Goal: Task Accomplishment & Management: Manage account settings

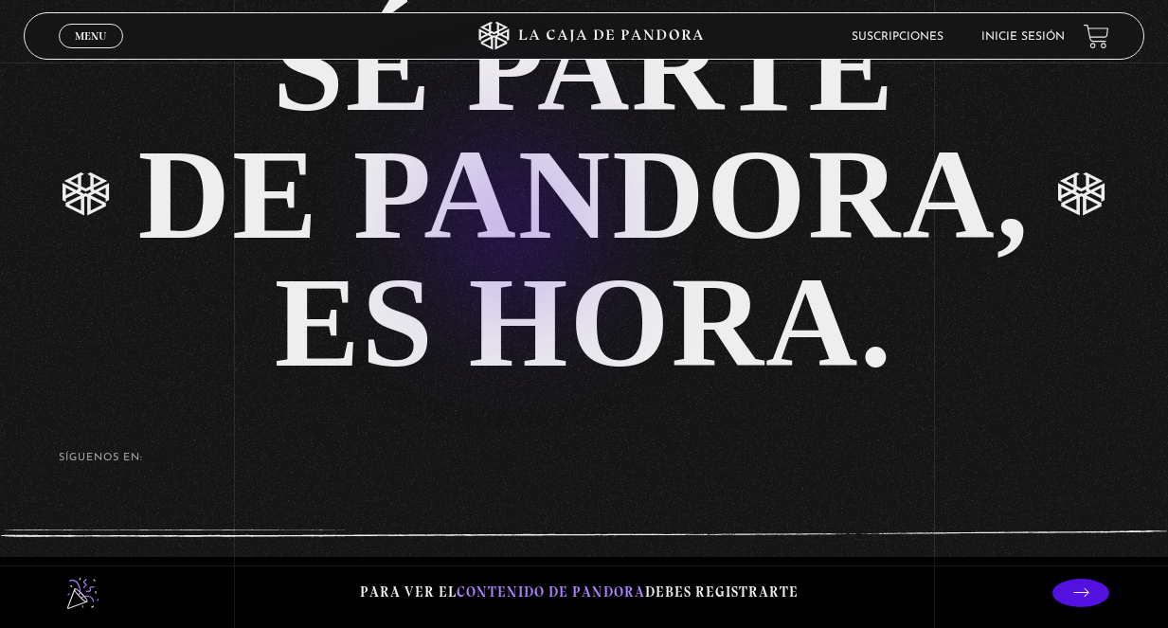
scroll to position [4073, 0]
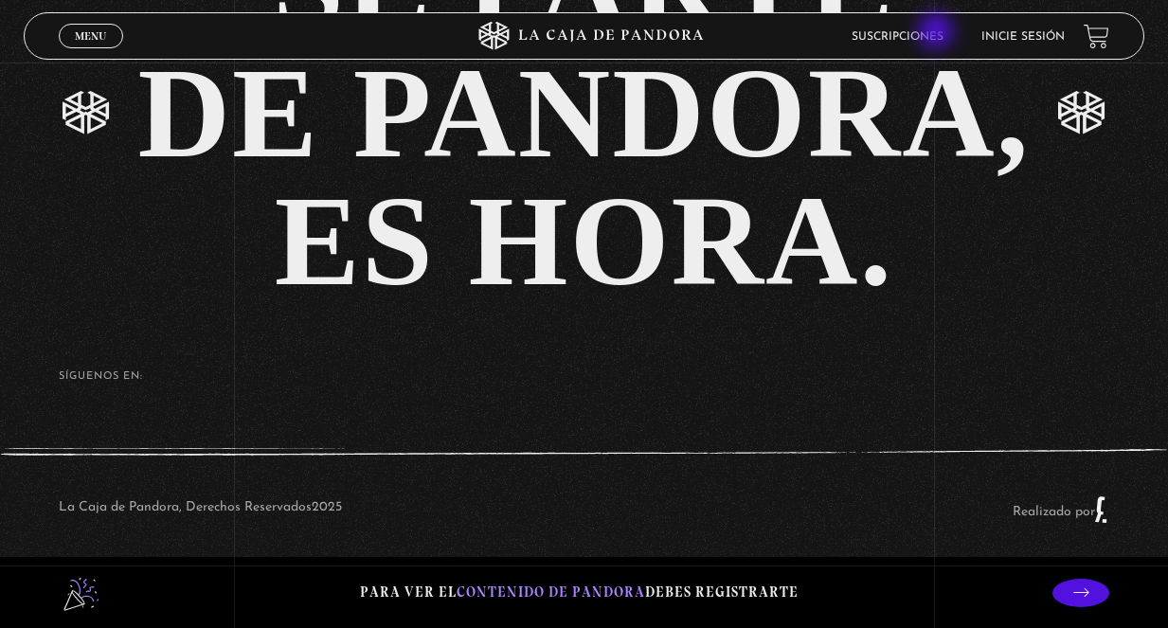
click at [938, 33] on link "Suscripciones" at bounding box center [897, 36] width 92 height 11
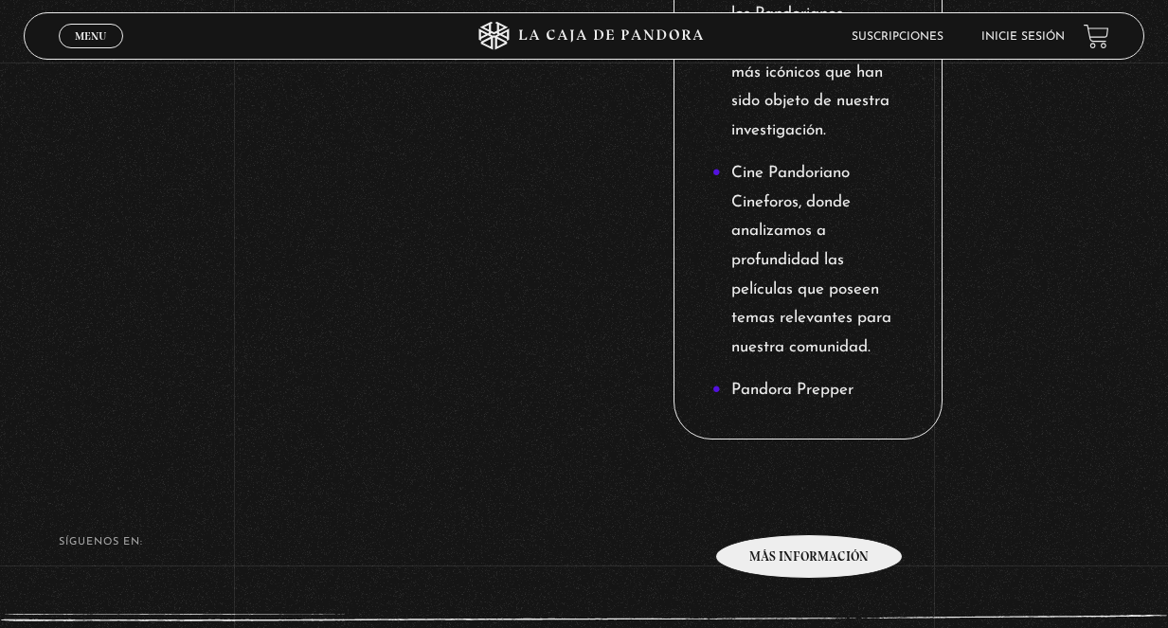
scroll to position [3140, 0]
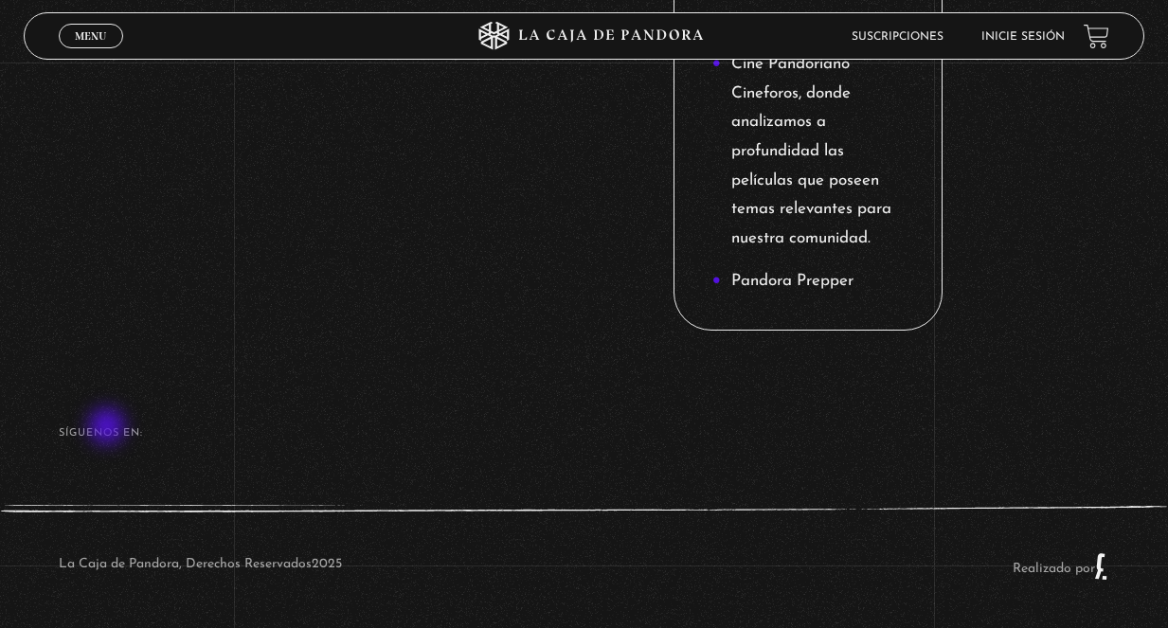
click at [105, 426] on footer "SÍguenos en: La Caja de Pandora, Derechos Reservados 2025 Realizado por" at bounding box center [584, 495] width 1168 height 266
click at [185, 428] on h4 "SÍguenos en:" at bounding box center [584, 433] width 1051 height 10
click at [1120, 595] on div "La Caja de Pandora, Derechos Reservados 2025 Realizado por" at bounding box center [584, 566] width 1168 height 123
click at [1109, 570] on link "Realizado por" at bounding box center [1061, 569] width 97 height 14
